Goal: Task Accomplishment & Management: Manage account settings

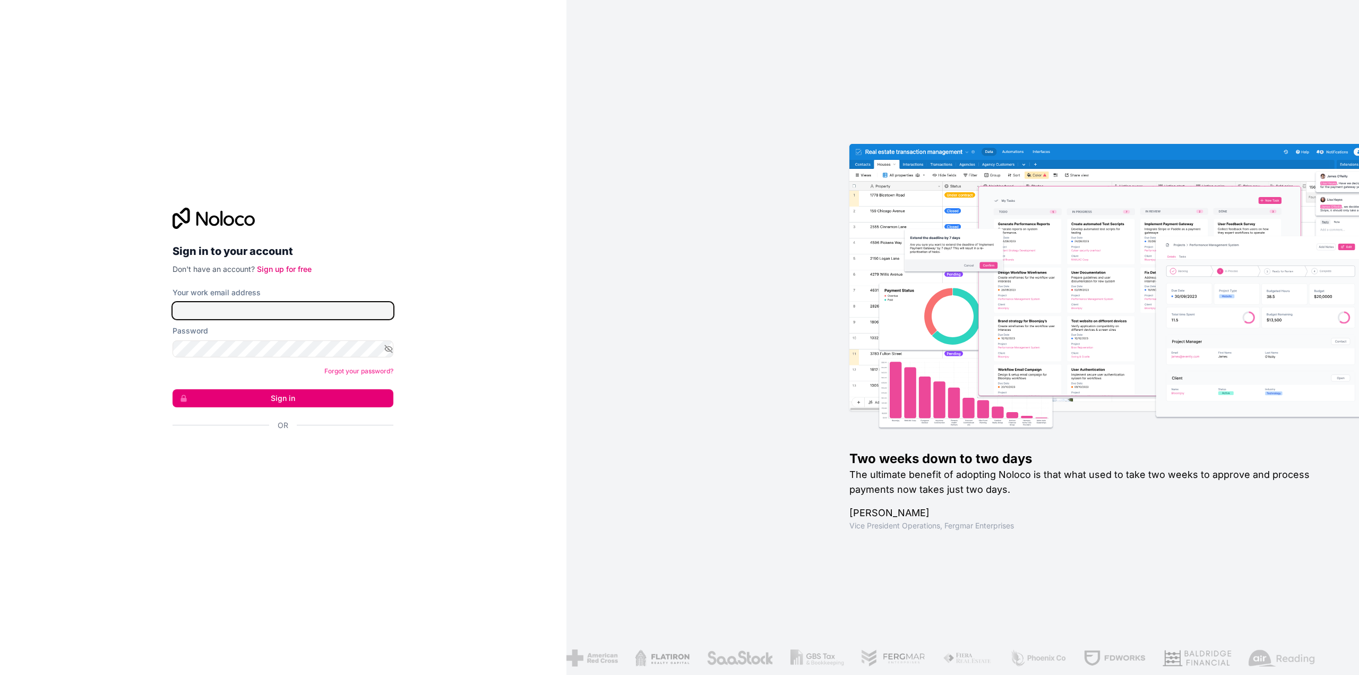
click at [217, 309] on input "Your work email address" at bounding box center [282, 310] width 221 height 17
type input "scott+noloco@tradewiseventures.com"
click at [254, 395] on button "Sign in" at bounding box center [282, 398] width 221 height 18
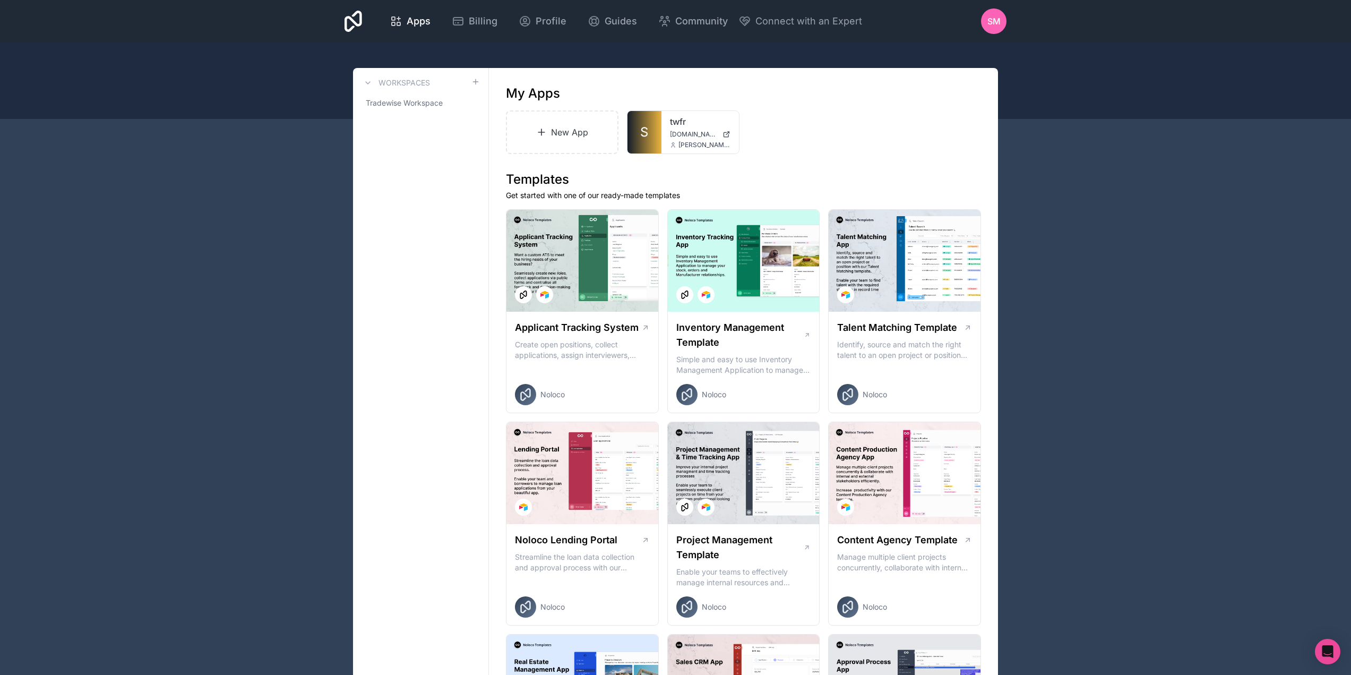
click at [1001, 19] on div "SM" at bounding box center [993, 20] width 25 height 25
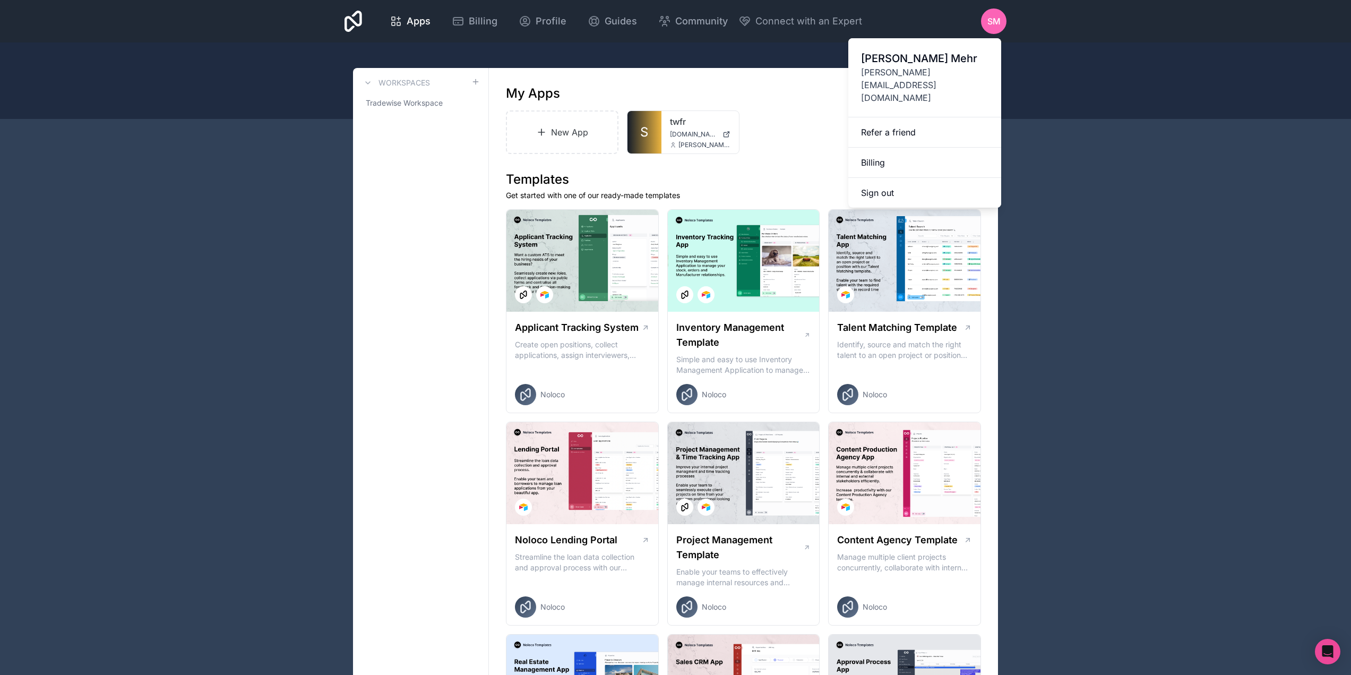
click at [1055, 64] on div at bounding box center [675, 80] width 1351 height 76
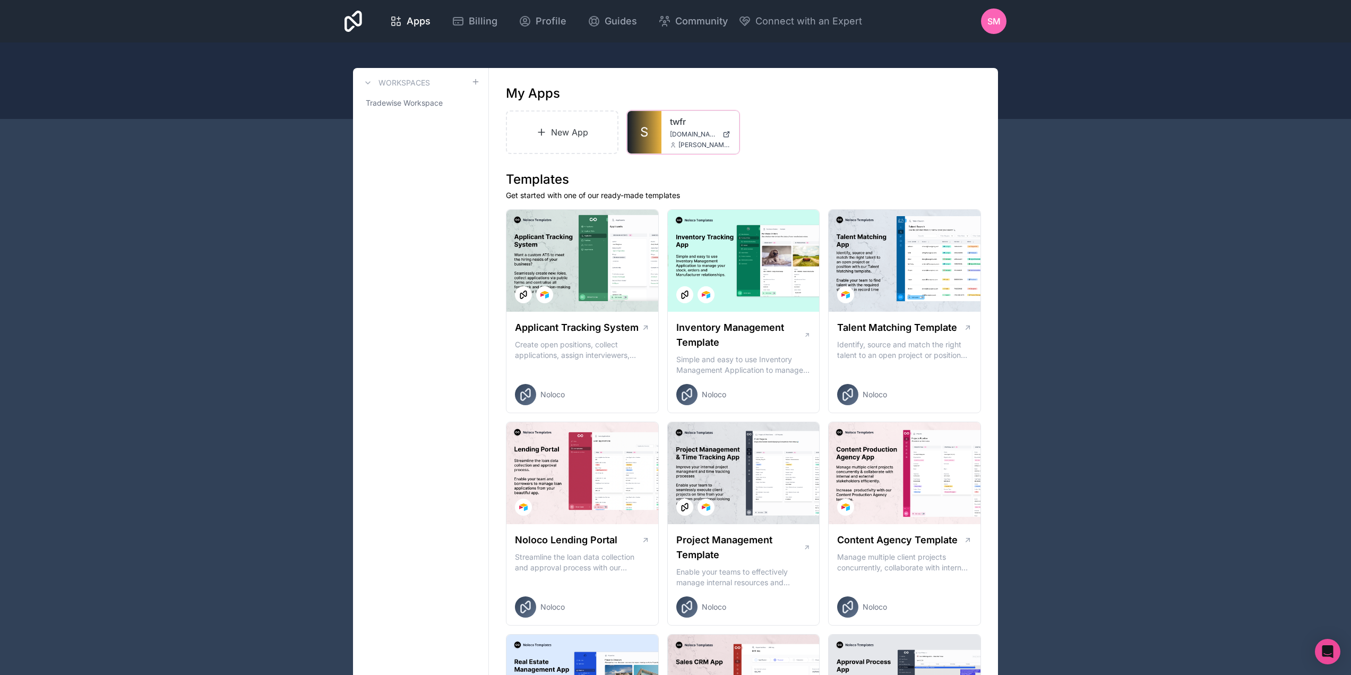
click at [0, 0] on div at bounding box center [0, 0] width 0 height 0
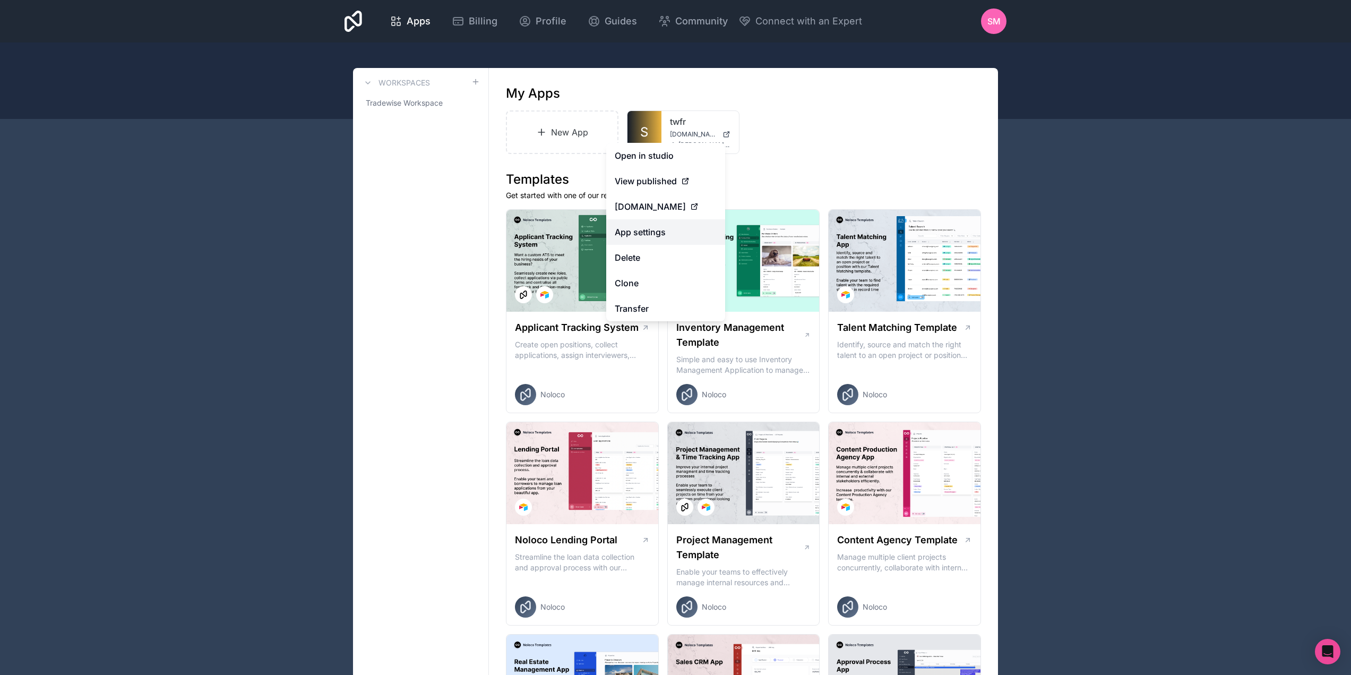
click at [669, 231] on link "App settings" at bounding box center [665, 231] width 119 height 25
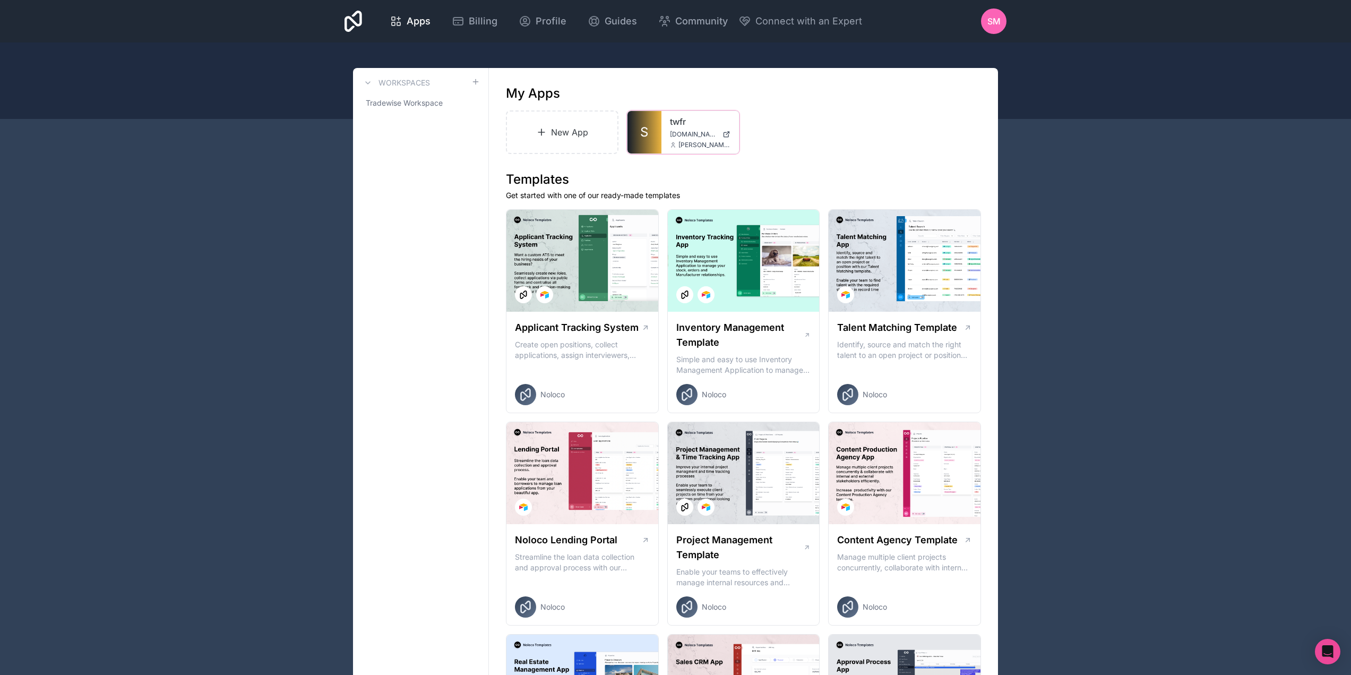
click at [0, 0] on icon at bounding box center [0, 0] width 0 height 0
click at [780, 140] on div "New App S twfr app.smartfoundationrepair.com scott+noloco@tradewiseventures.com" at bounding box center [743, 132] width 475 height 44
click at [466, 8] on div "Apps Billing Profile Guides Community Connect with an Expert SM Billing Profile…" at bounding box center [675, 21] width 679 height 42
click at [469, 14] on span "Billing" at bounding box center [483, 21] width 29 height 15
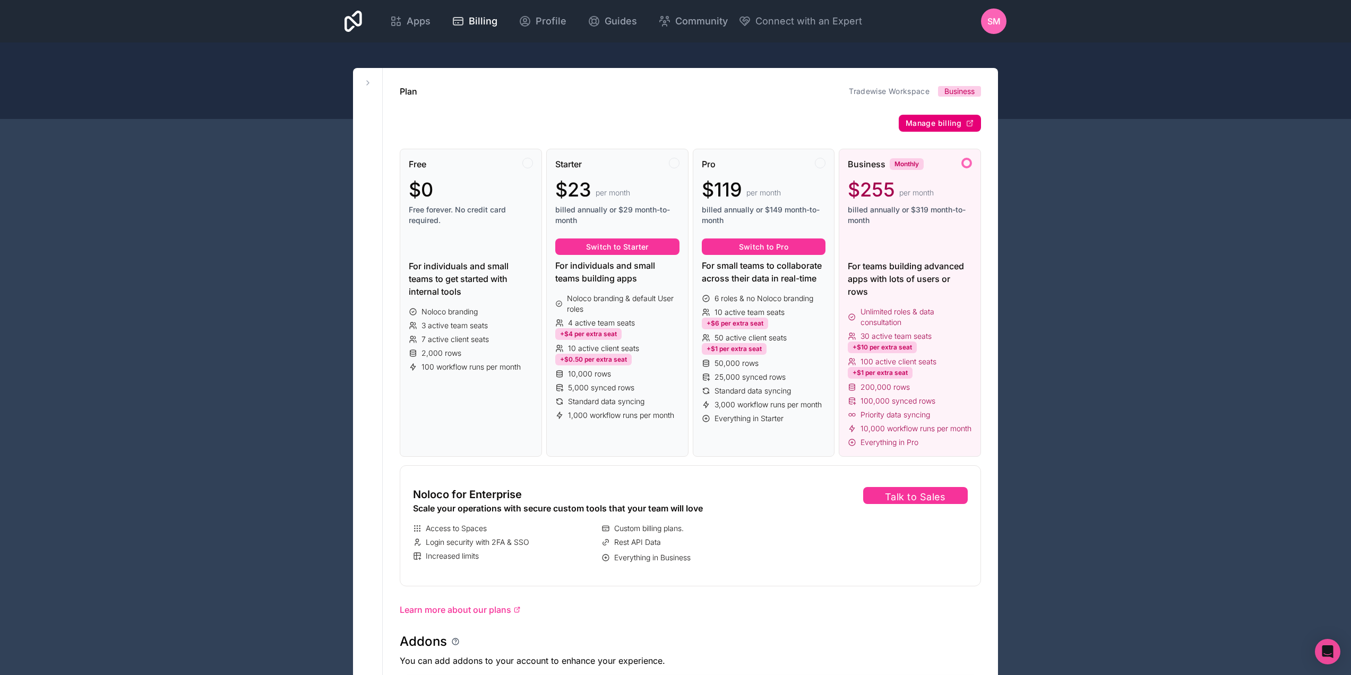
click at [937, 124] on span "Manage billing" at bounding box center [933, 123] width 56 height 10
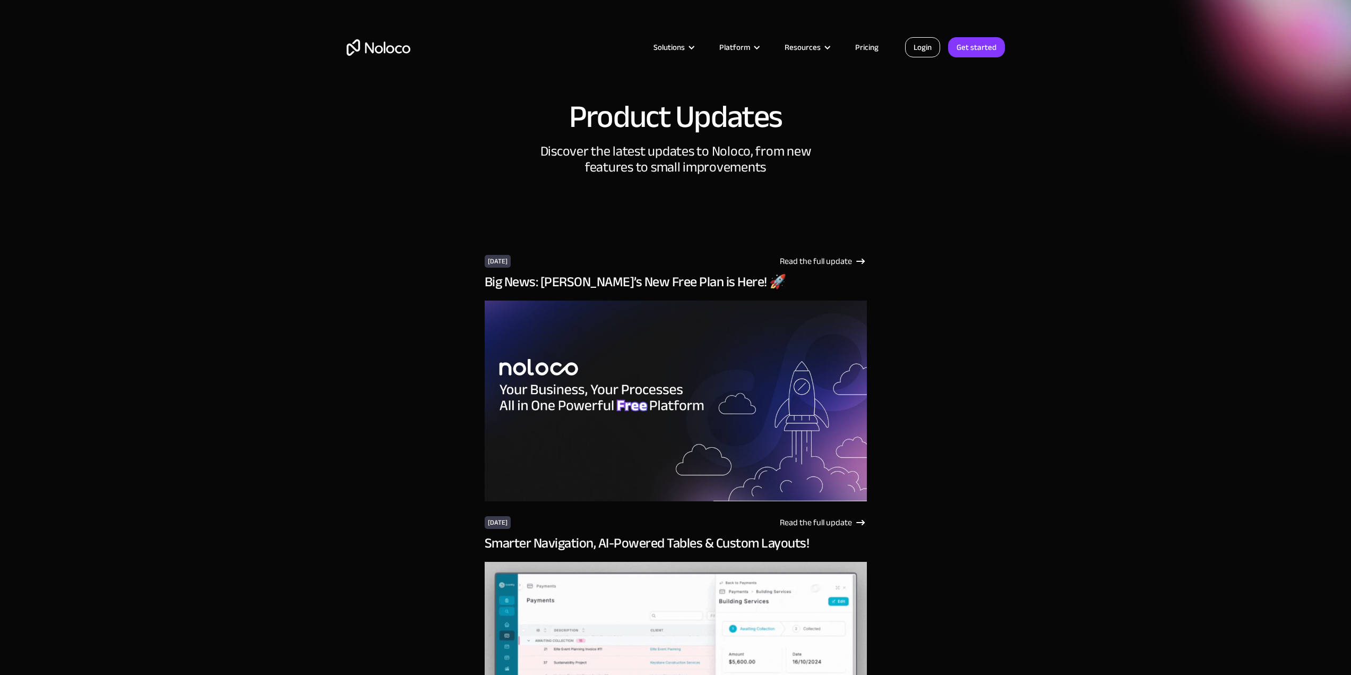
click at [919, 46] on link "Login" at bounding box center [922, 47] width 35 height 20
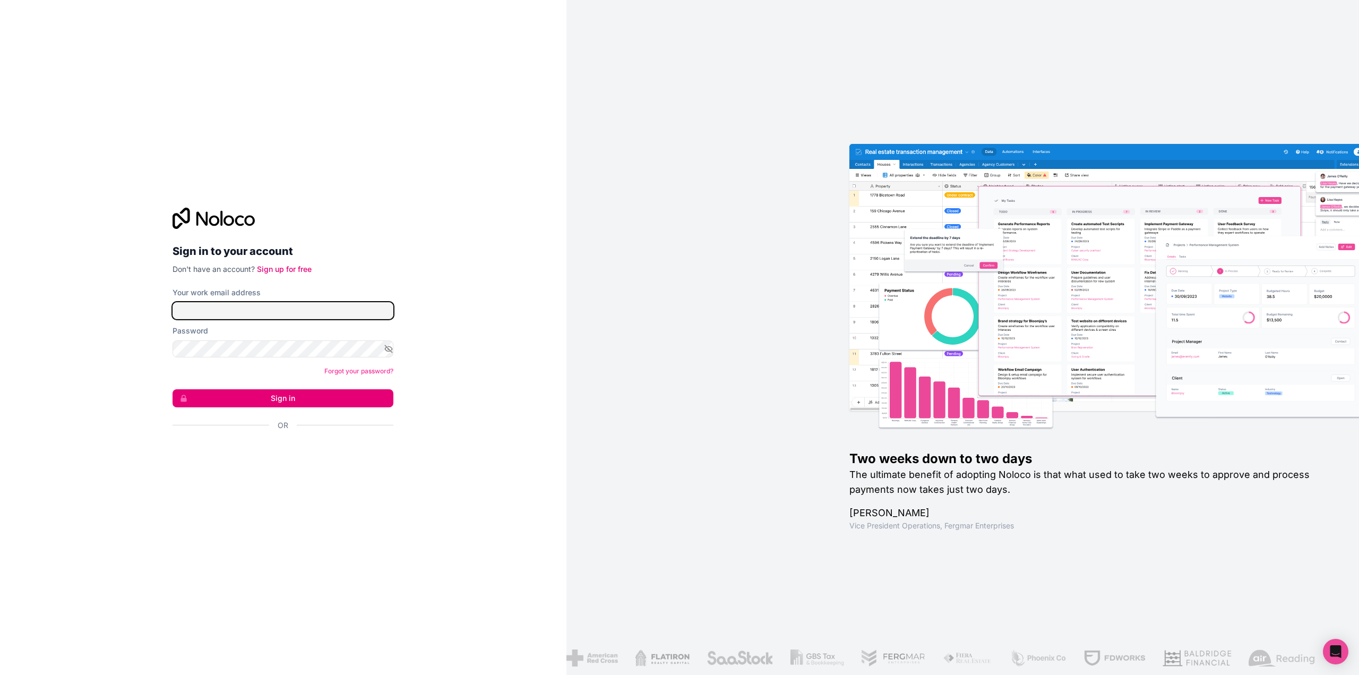
click at [252, 307] on input "Your work email address" at bounding box center [282, 310] width 221 height 17
type input "scott+noloco@tradewiseventures.com"
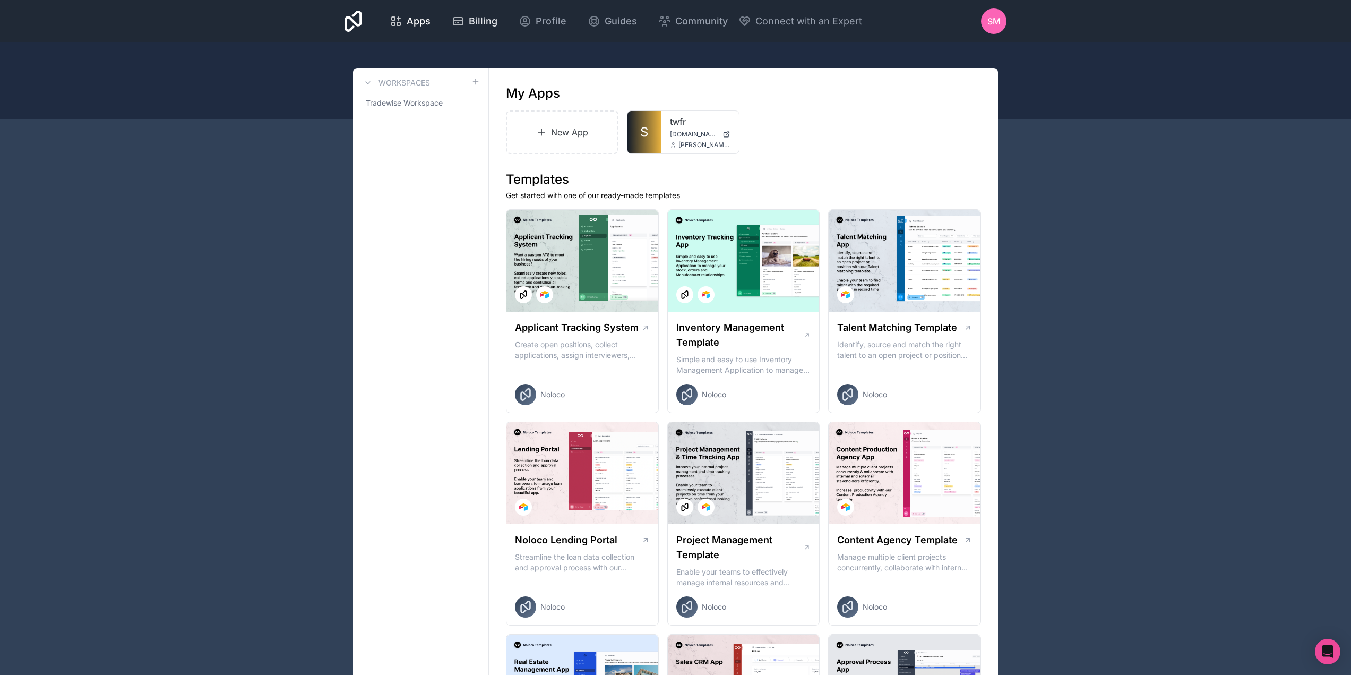
click at [452, 19] on icon at bounding box center [458, 21] width 13 height 13
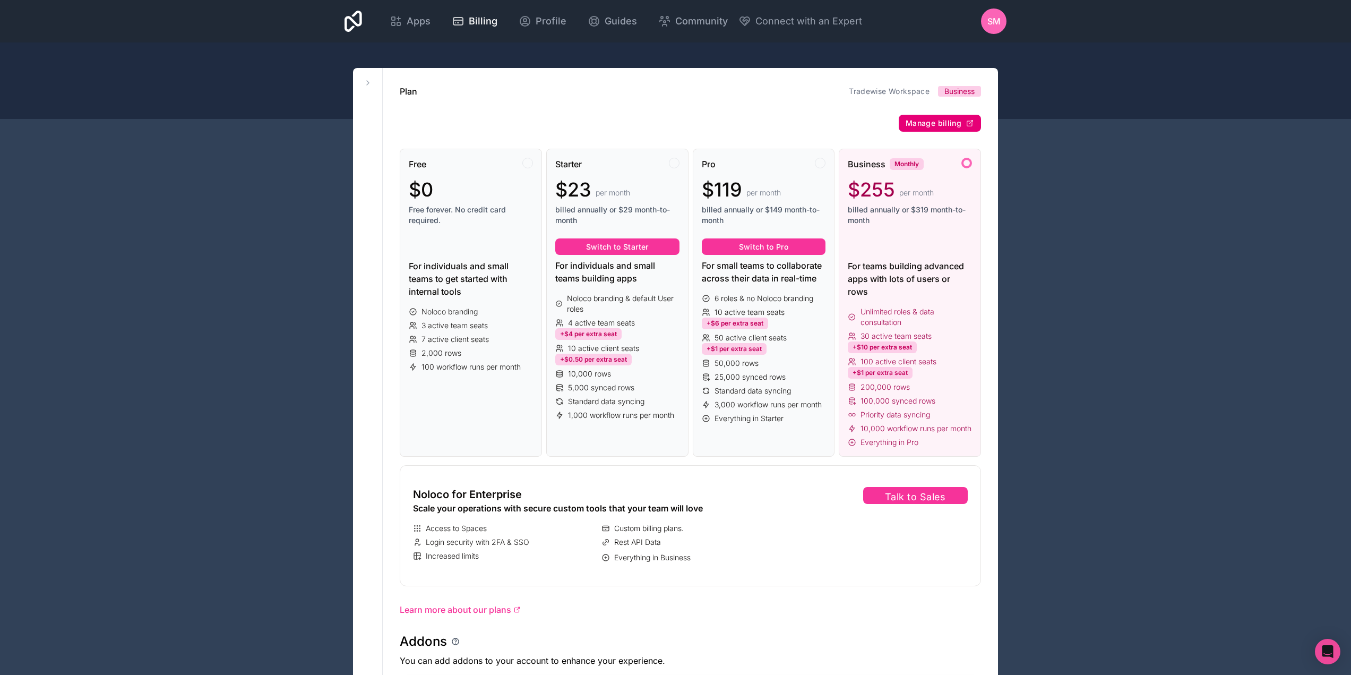
click at [944, 121] on span "Manage billing" at bounding box center [933, 123] width 56 height 10
